Goal: Transaction & Acquisition: Subscribe to service/newsletter

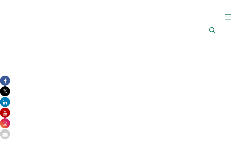
type input "IlhIHkOPQML"
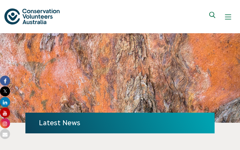
type input "[EMAIL_ADDRESS][DOMAIN_NAME]"
type input "HGFzZHugpYVXpP"
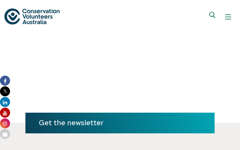
type input "[EMAIL_ADDRESS][DOMAIN_NAME]"
type input "EYVpbadfEh"
type input "[EMAIL_ADDRESS][DOMAIN_NAME]"
type input "mlsSATfXPXHv"
